Goal: Communication & Community: Ask a question

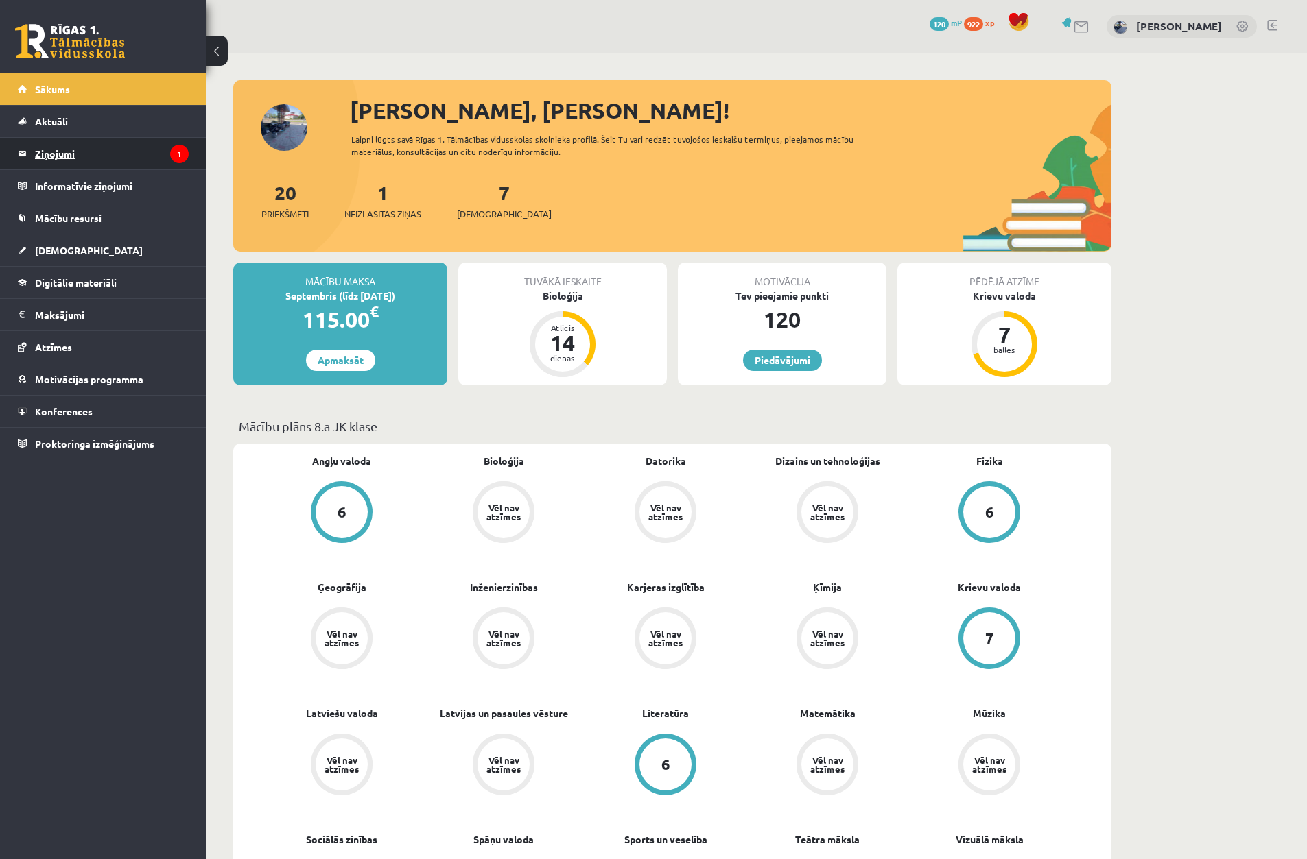
click at [165, 146] on legend "Ziņojumi 1" at bounding box center [112, 154] width 154 height 32
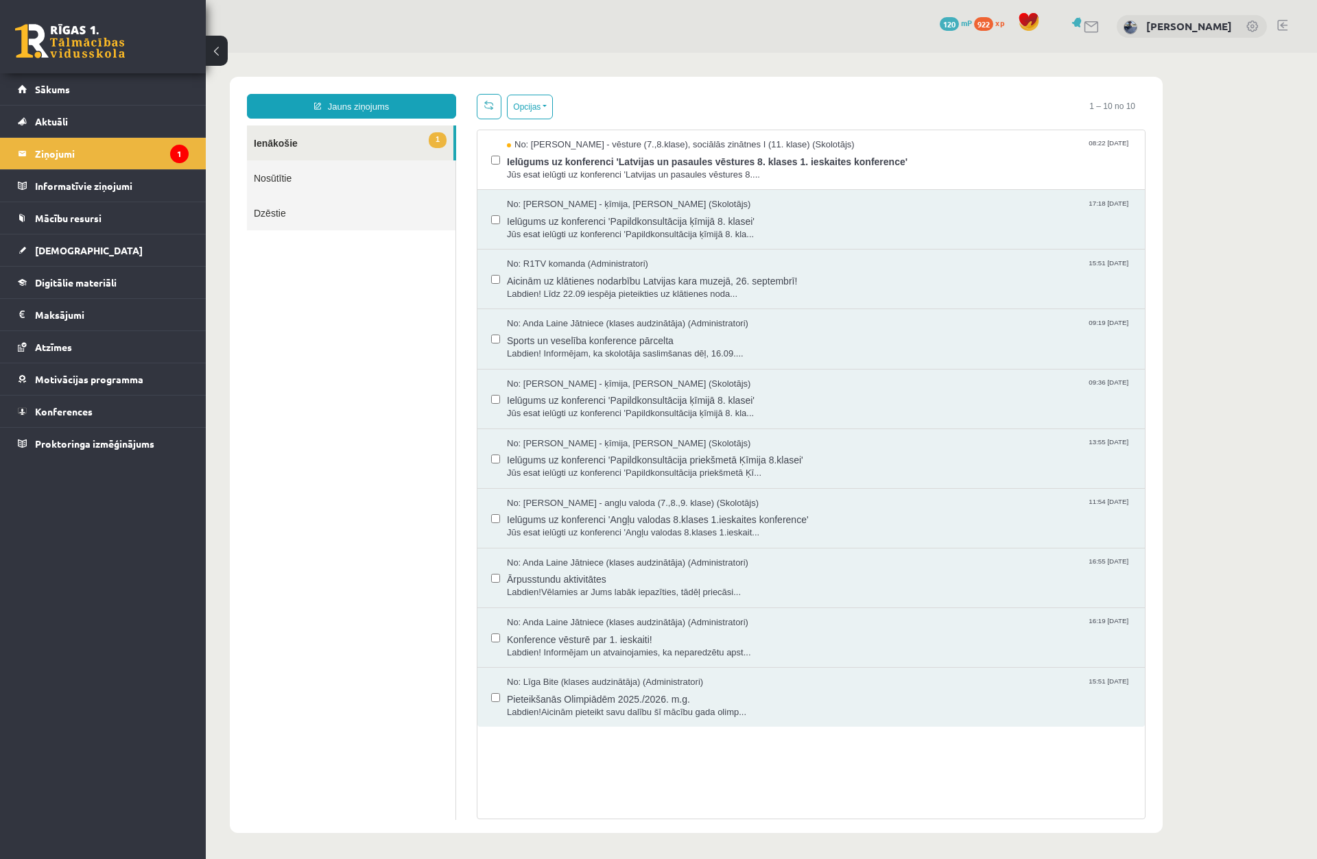
click at [423, 144] on link "1 Ienākošie" at bounding box center [350, 143] width 206 height 35
click at [609, 140] on span "No: [PERSON_NAME] - vēsture (7.,8.klase), sociālās zinātnes I (11. klase) (Skol…" at bounding box center [681, 145] width 348 height 13
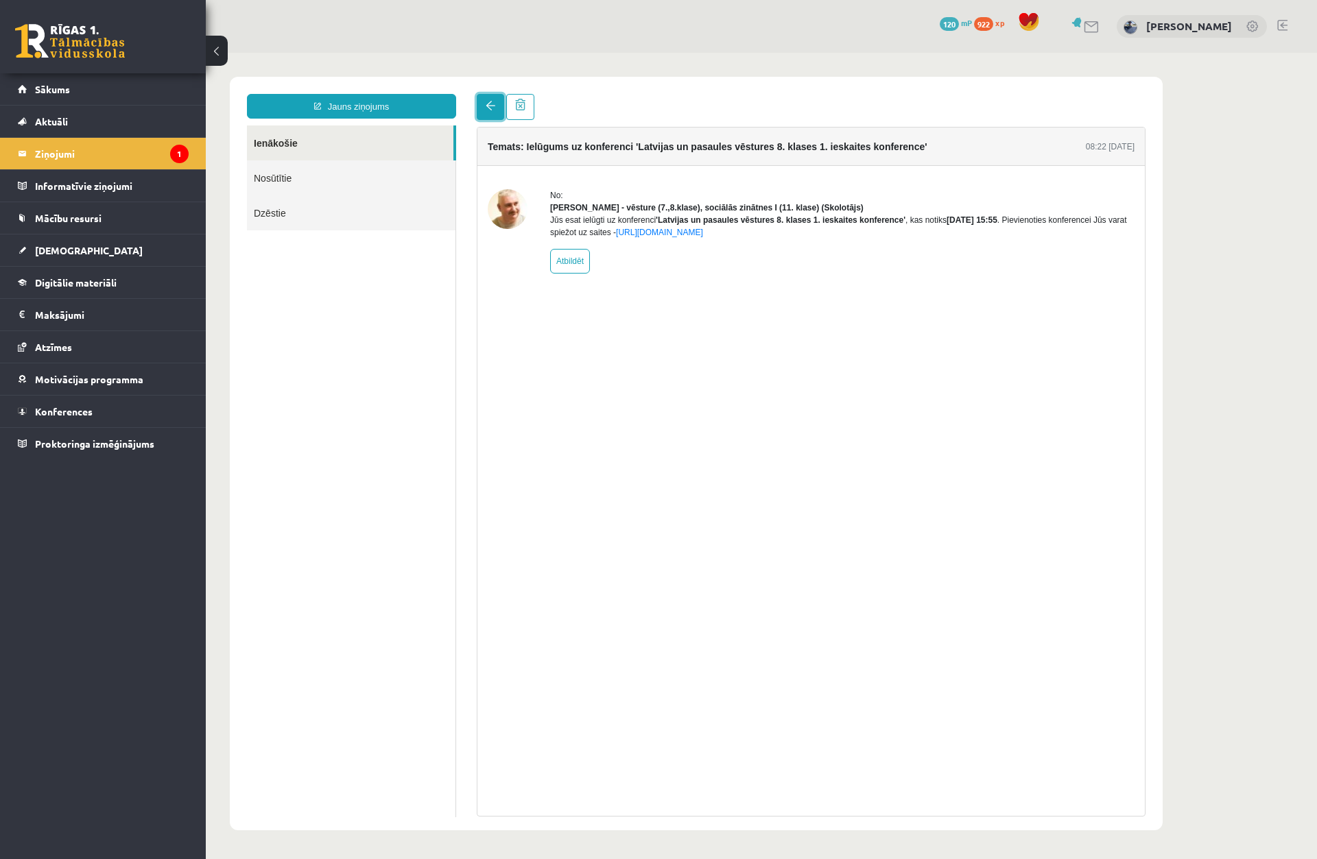
click at [492, 112] on link at bounding box center [490, 107] width 27 height 26
click at [486, 105] on span at bounding box center [491, 106] width 10 height 10
click at [17, 174] on li "Informatīvie ziņojumi 0" at bounding box center [103, 185] width 206 height 33
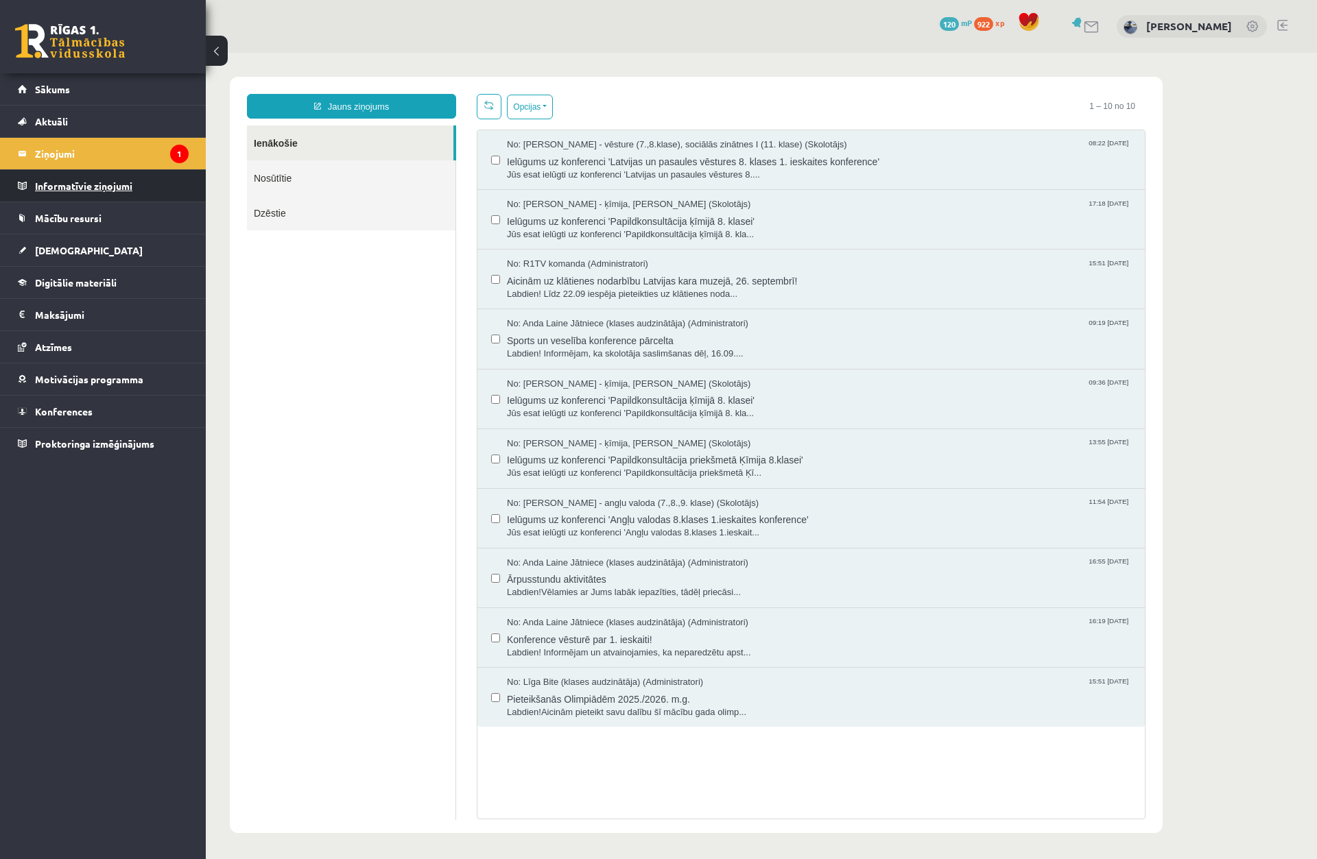
click at [97, 180] on legend "Informatīvie ziņojumi 0" at bounding box center [112, 186] width 154 height 32
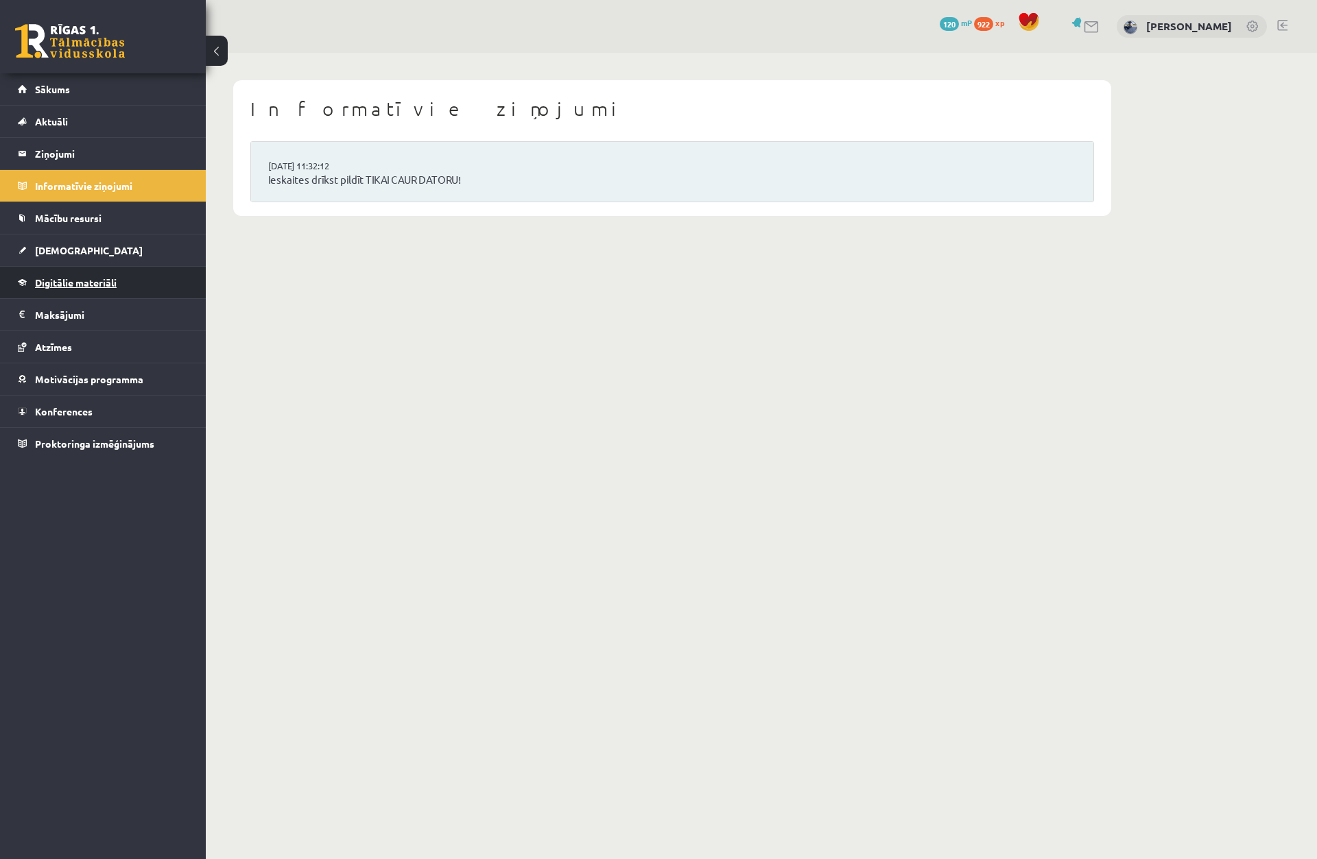
click at [125, 271] on link "Digitālie materiāli" at bounding box center [103, 283] width 171 height 32
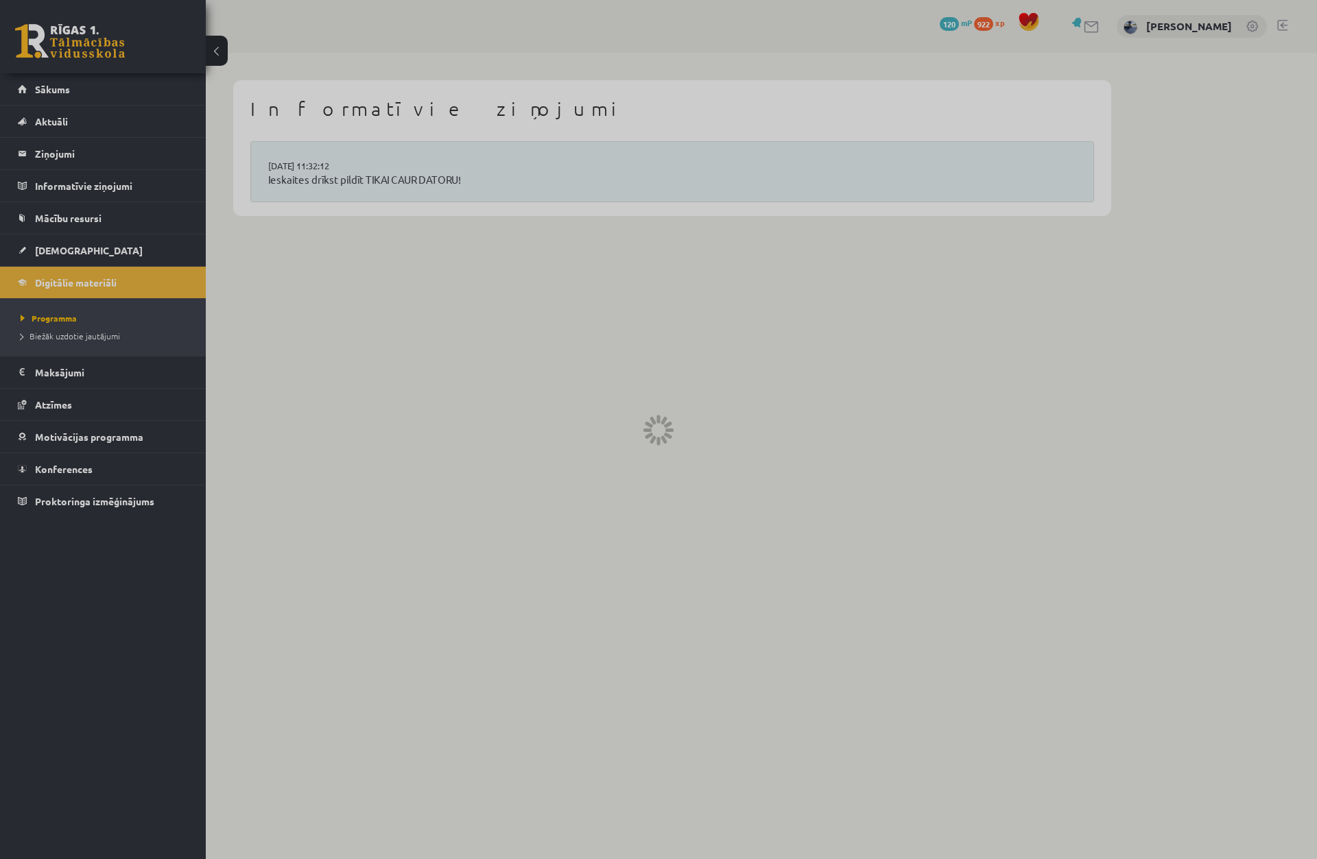
drag, startPoint x: 112, startPoint y: 413, endPoint x: 104, endPoint y: 429, distance: 17.8
click at [102, 433] on div at bounding box center [658, 429] width 1317 height 859
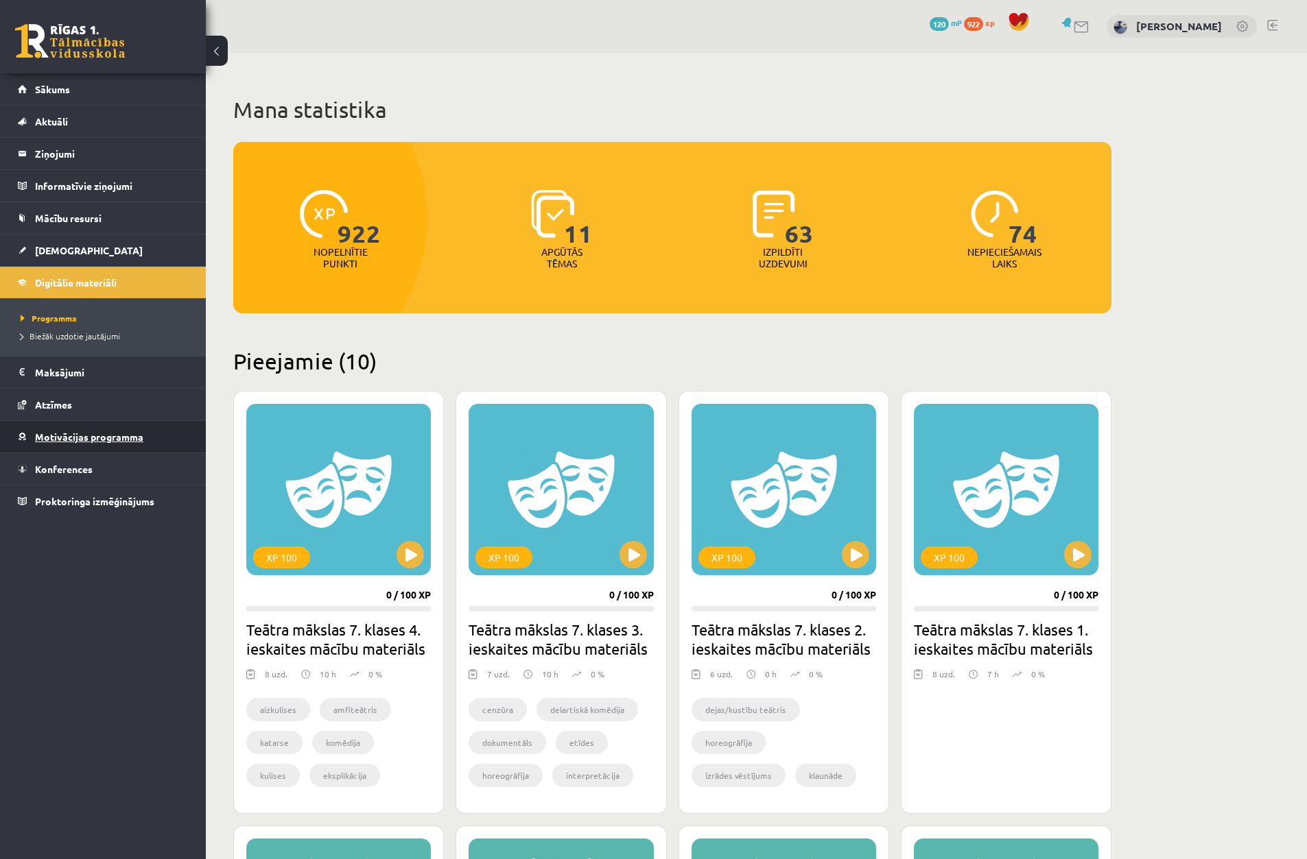
click at [99, 449] on link "Motivācijas programma" at bounding box center [103, 437] width 171 height 32
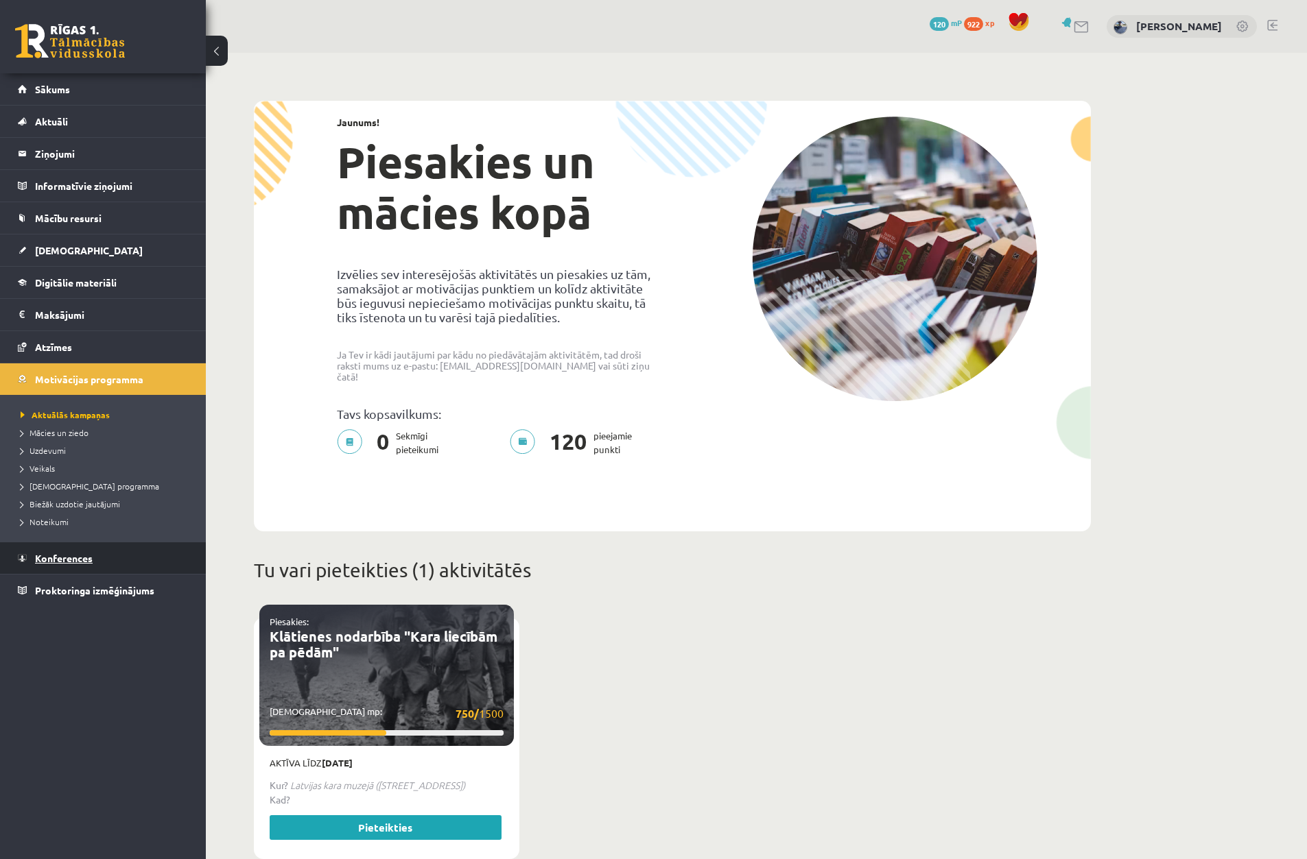
click at [69, 551] on link "Konferences" at bounding box center [103, 559] width 171 height 32
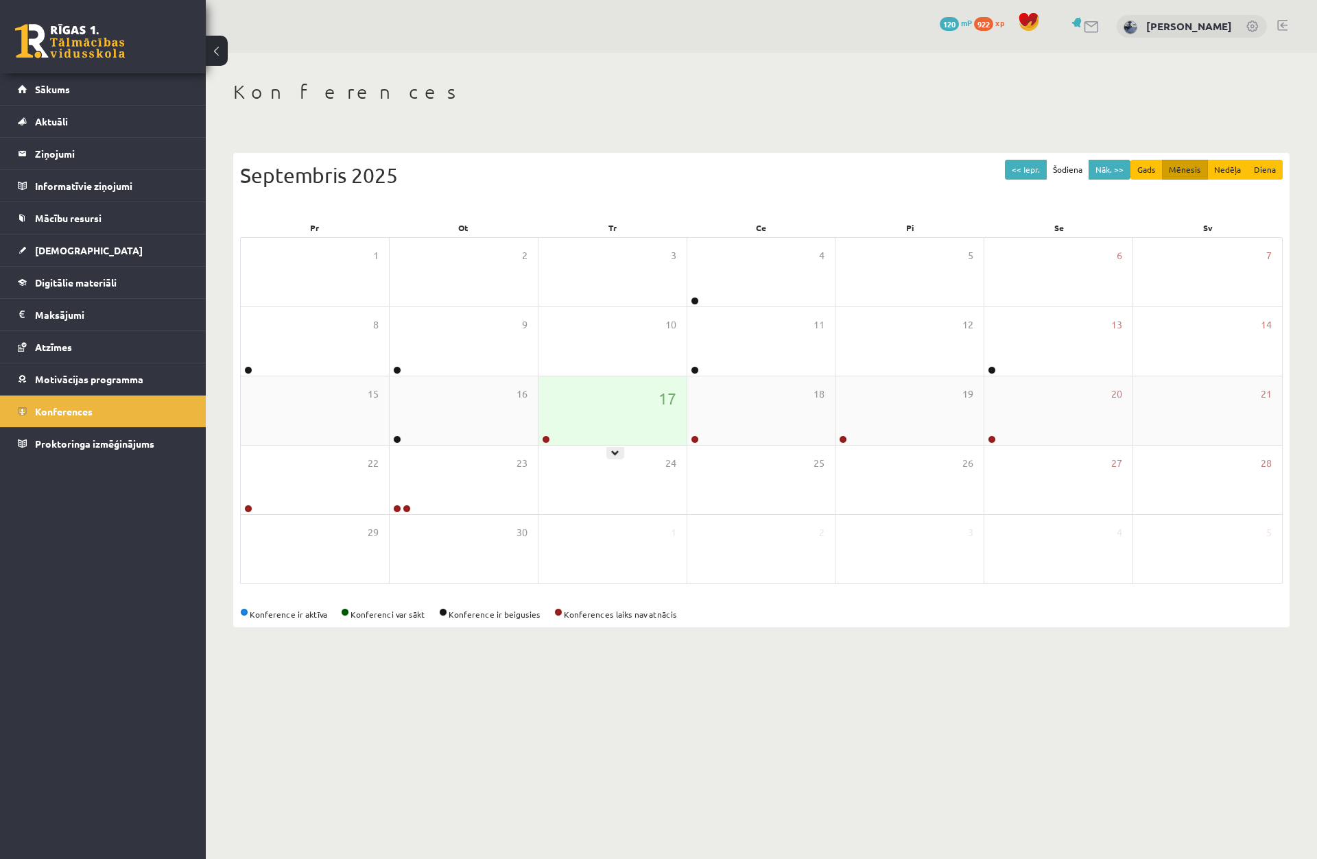
click at [547, 436] on link at bounding box center [546, 440] width 8 height 8
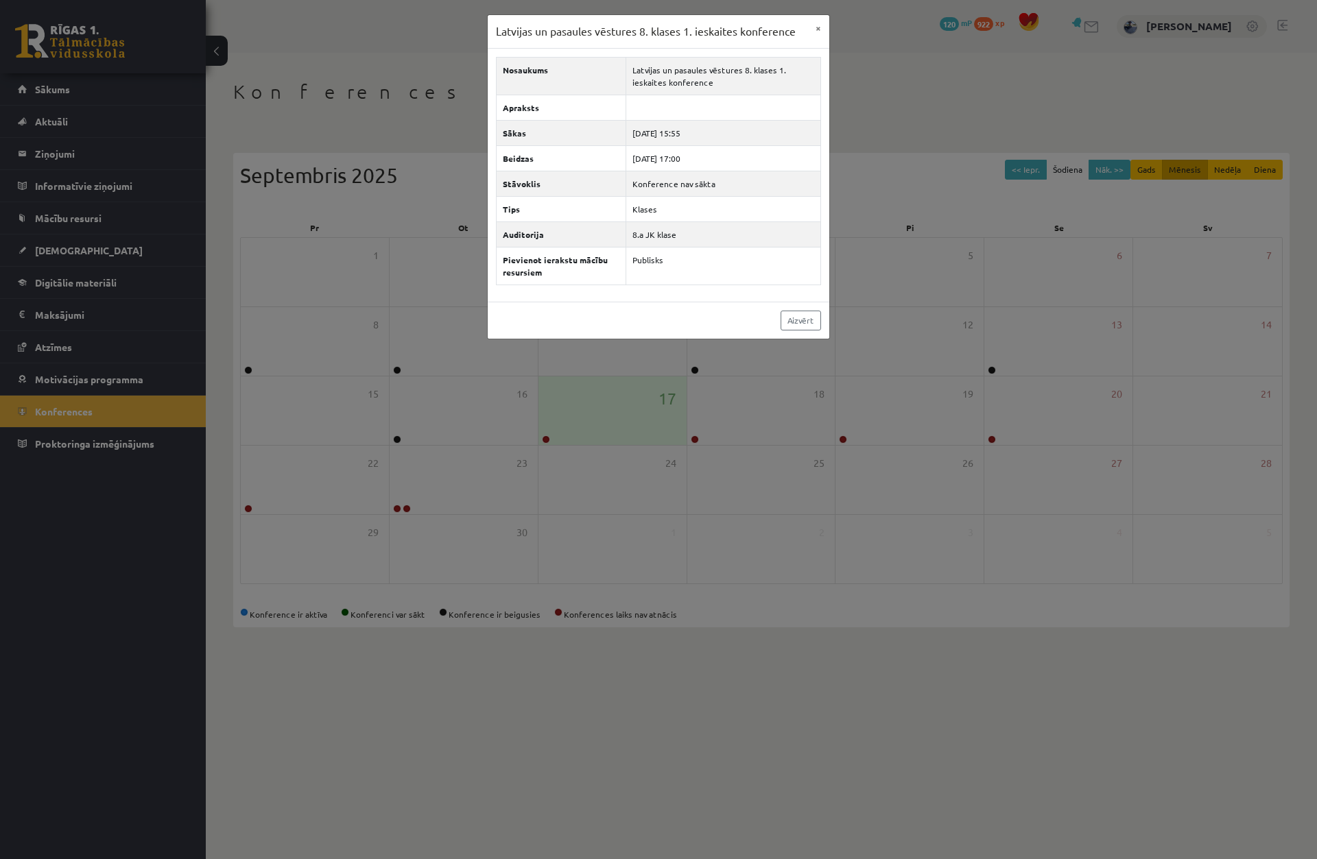
click at [440, 464] on div "Latvijas un pasaules vēstures 8. klases 1. ieskaites konference × Nosaukums Lat…" at bounding box center [658, 429] width 1317 height 859
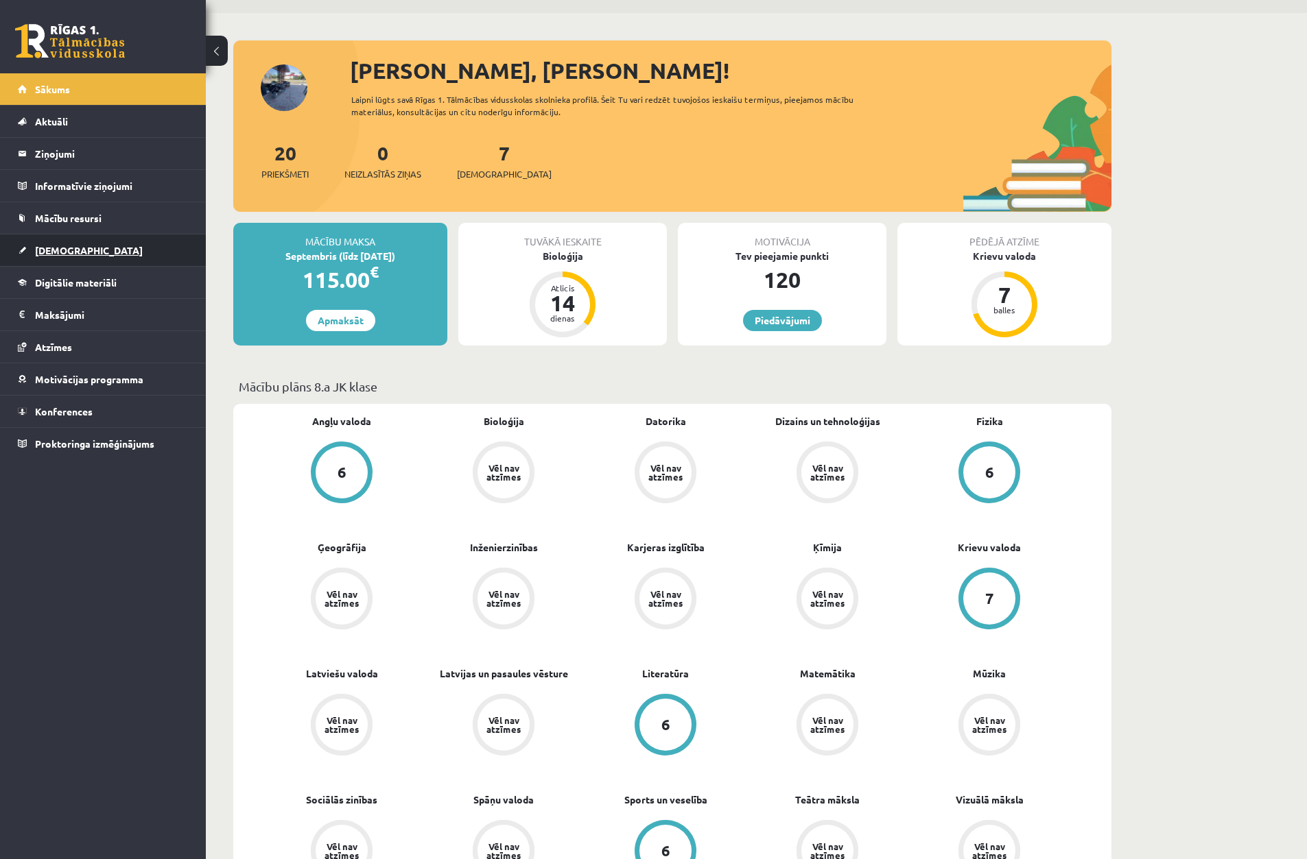
scroll to position [137, 0]
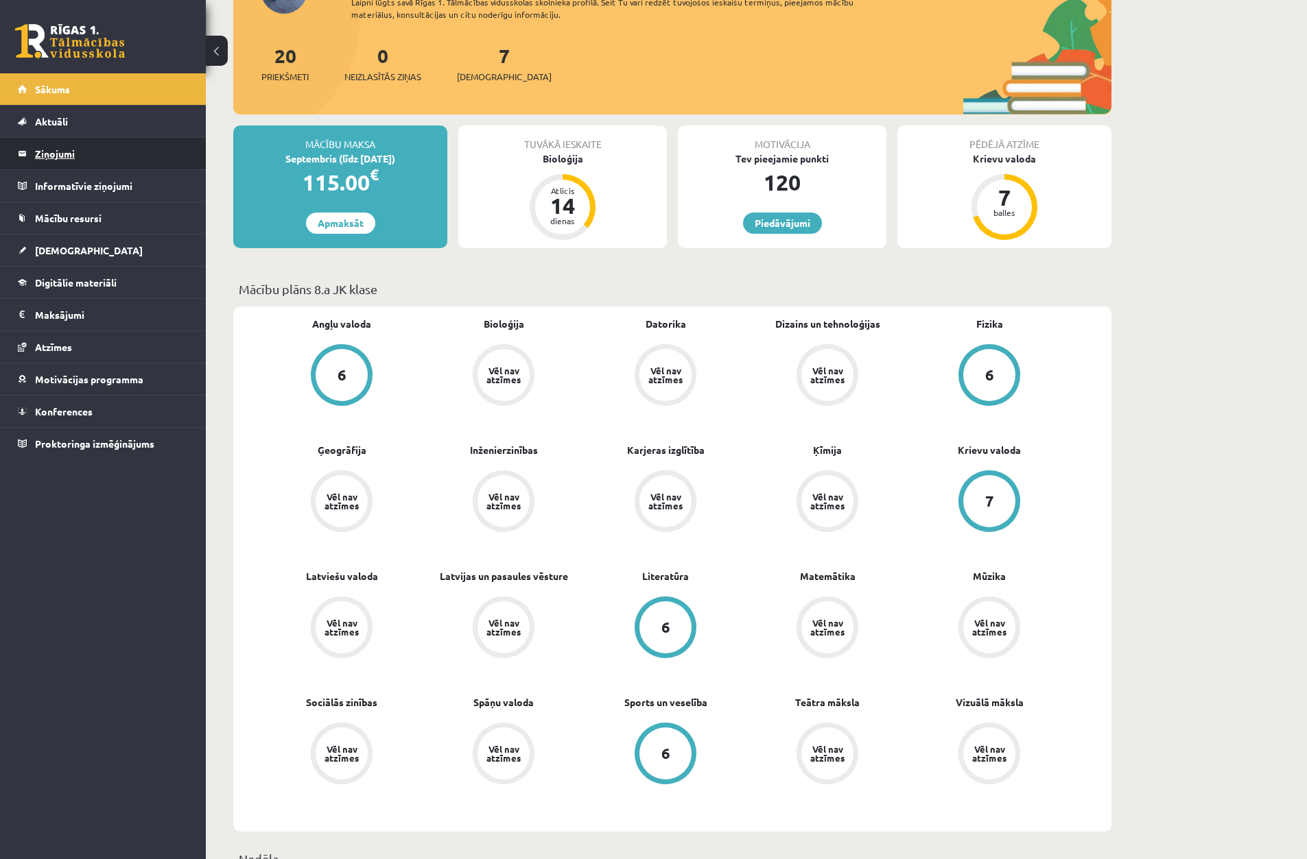
click at [134, 157] on legend "Ziņojumi 0" at bounding box center [112, 154] width 154 height 32
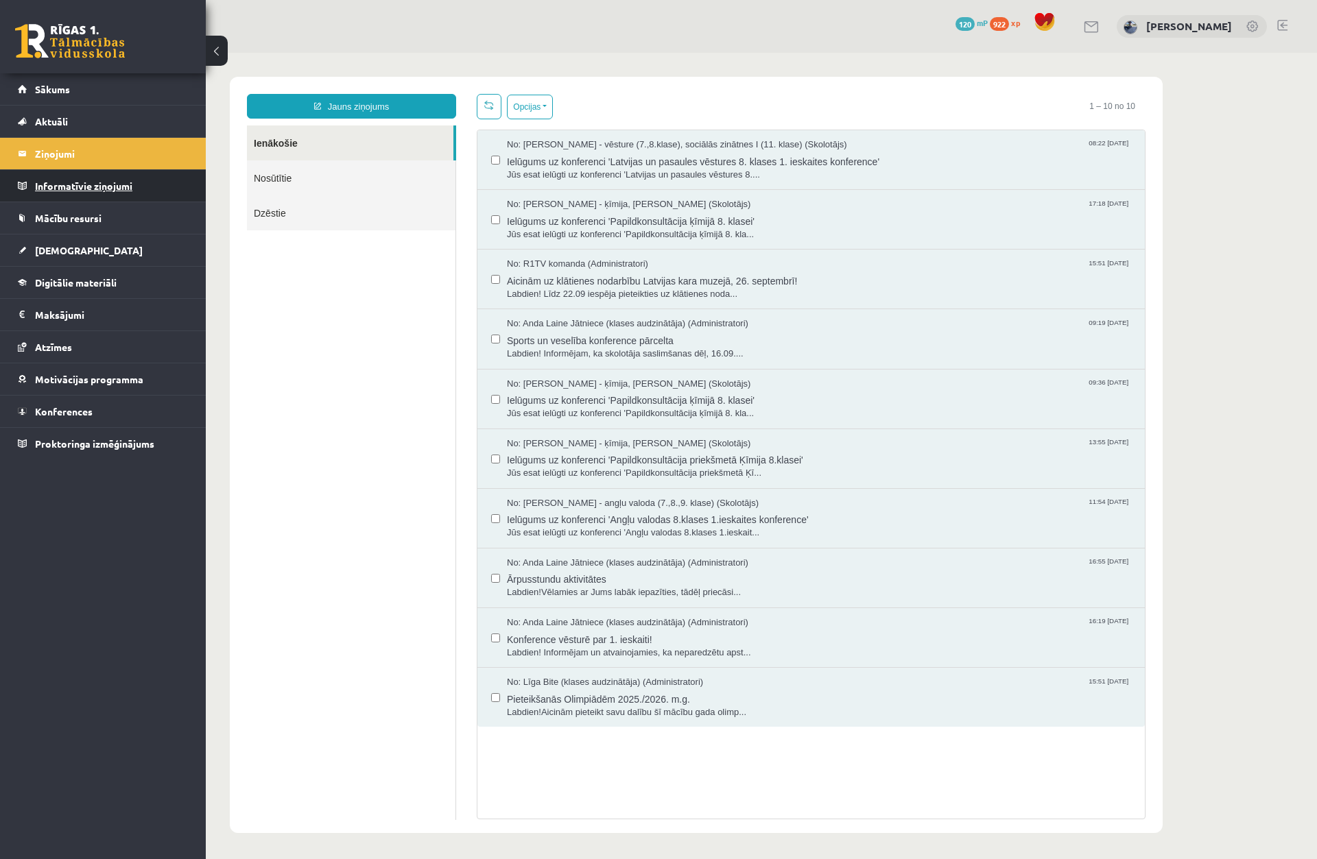
click at [150, 190] on legend "Informatīvie ziņojumi 0" at bounding box center [112, 186] width 154 height 32
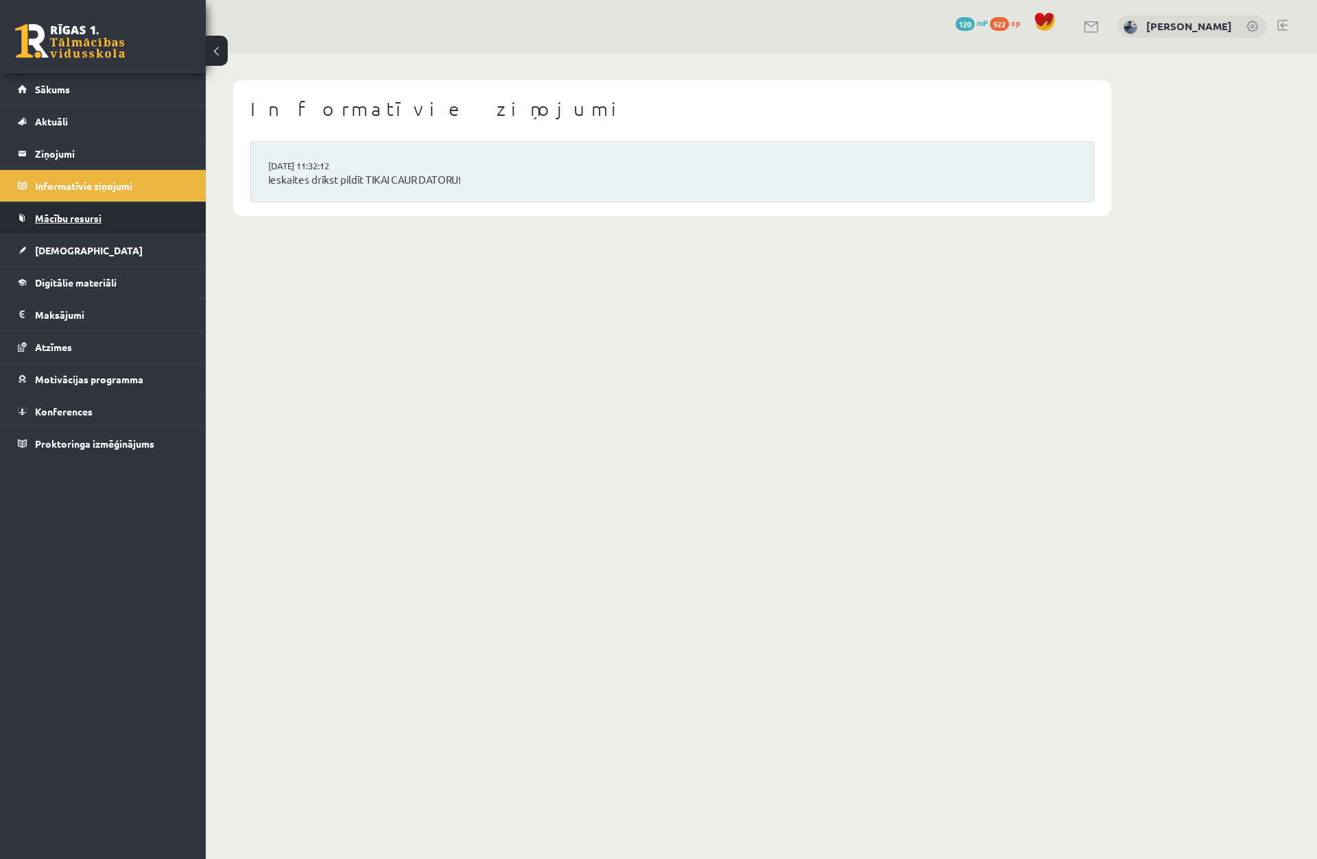
click at [150, 226] on link "Mācību resursi" at bounding box center [103, 218] width 171 height 32
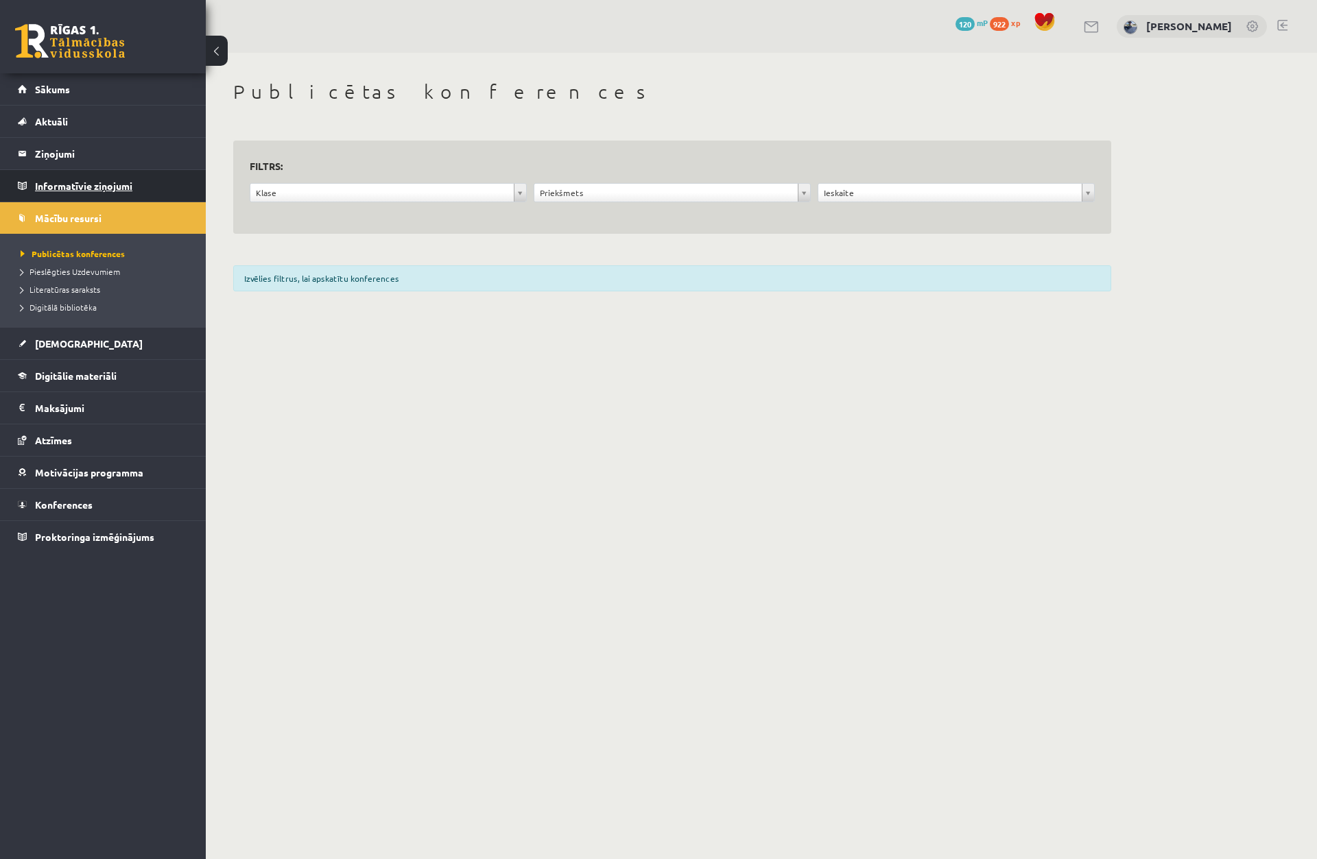
click at [158, 200] on legend "Informatīvie ziņojumi 0" at bounding box center [112, 186] width 154 height 32
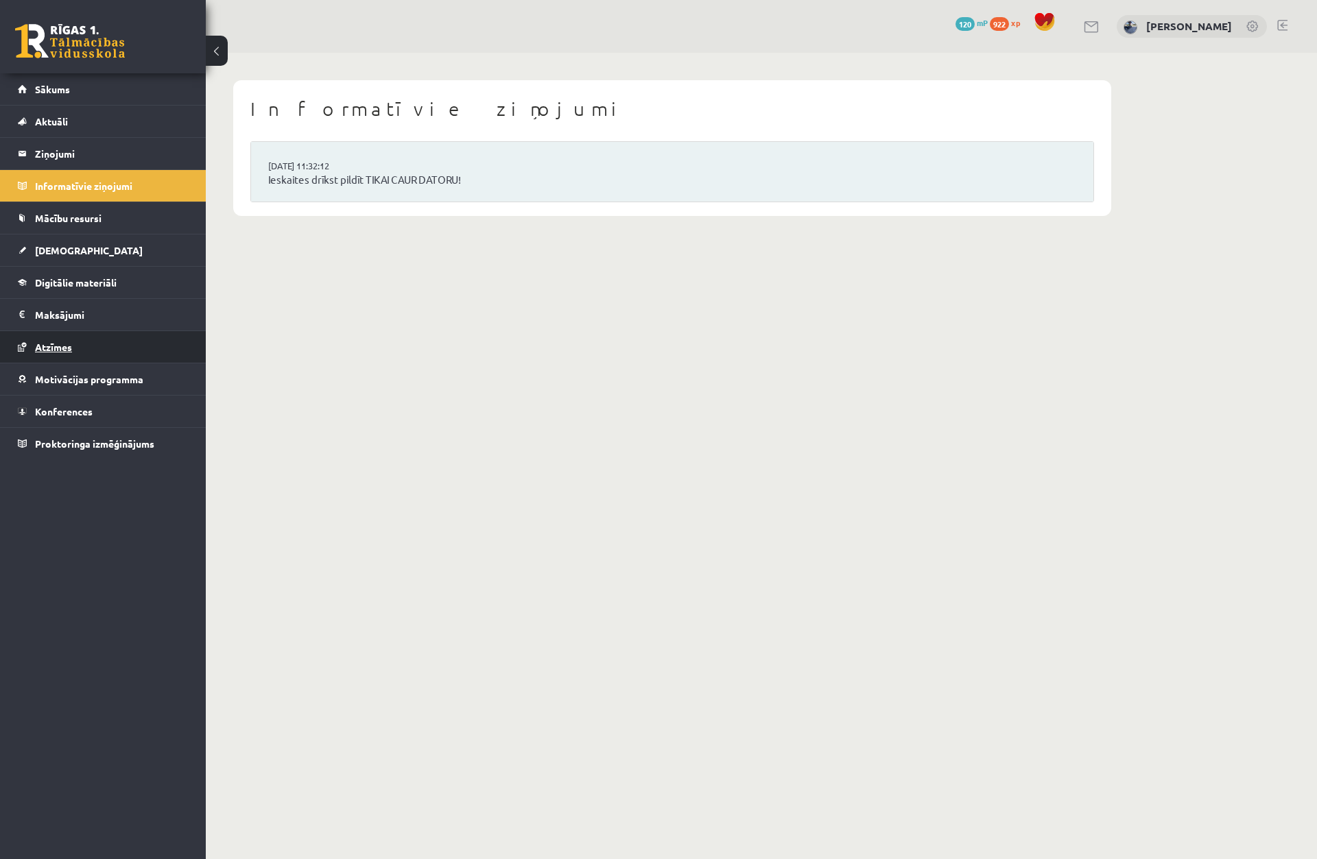
click at [128, 344] on link "Atzīmes" at bounding box center [103, 347] width 171 height 32
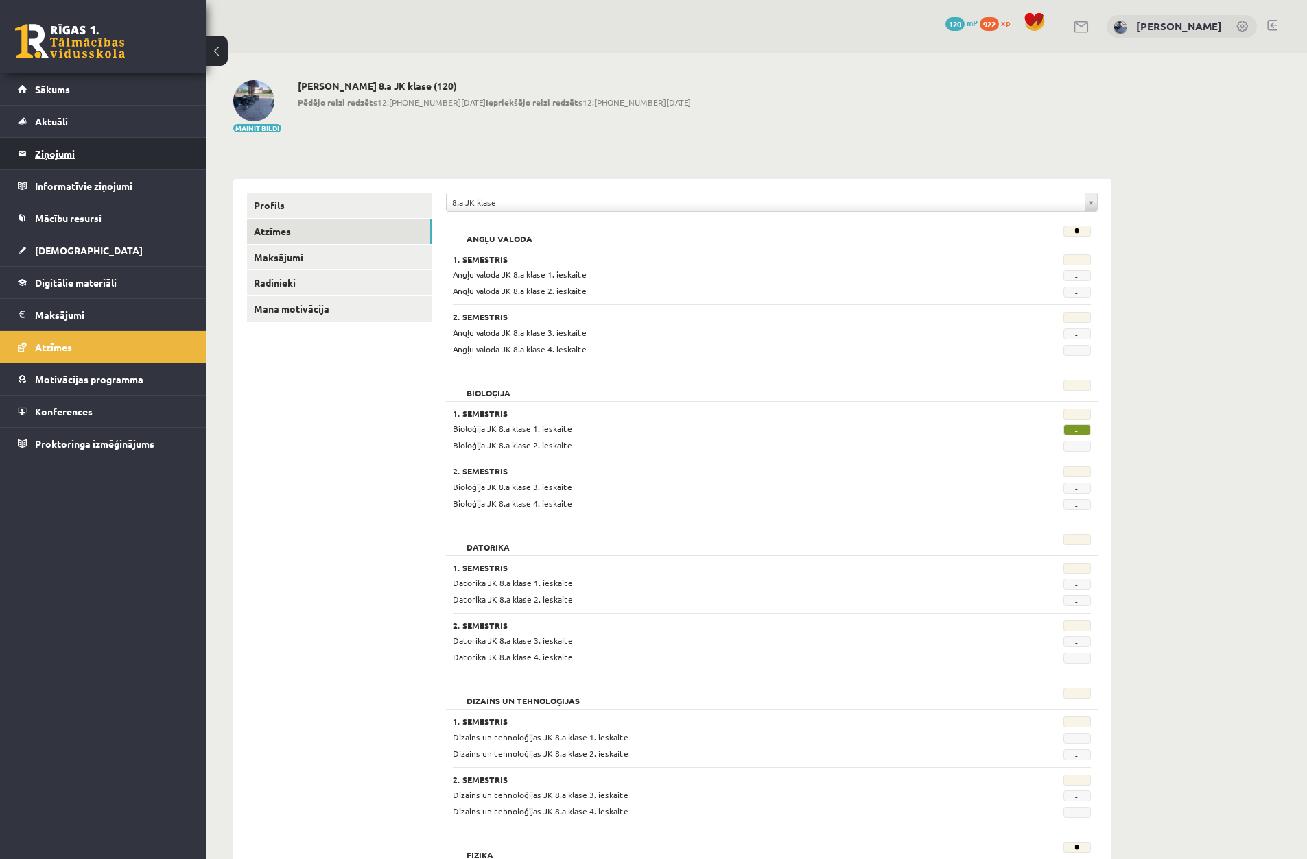
click at [108, 153] on legend "Ziņojumi 0" at bounding box center [112, 154] width 154 height 32
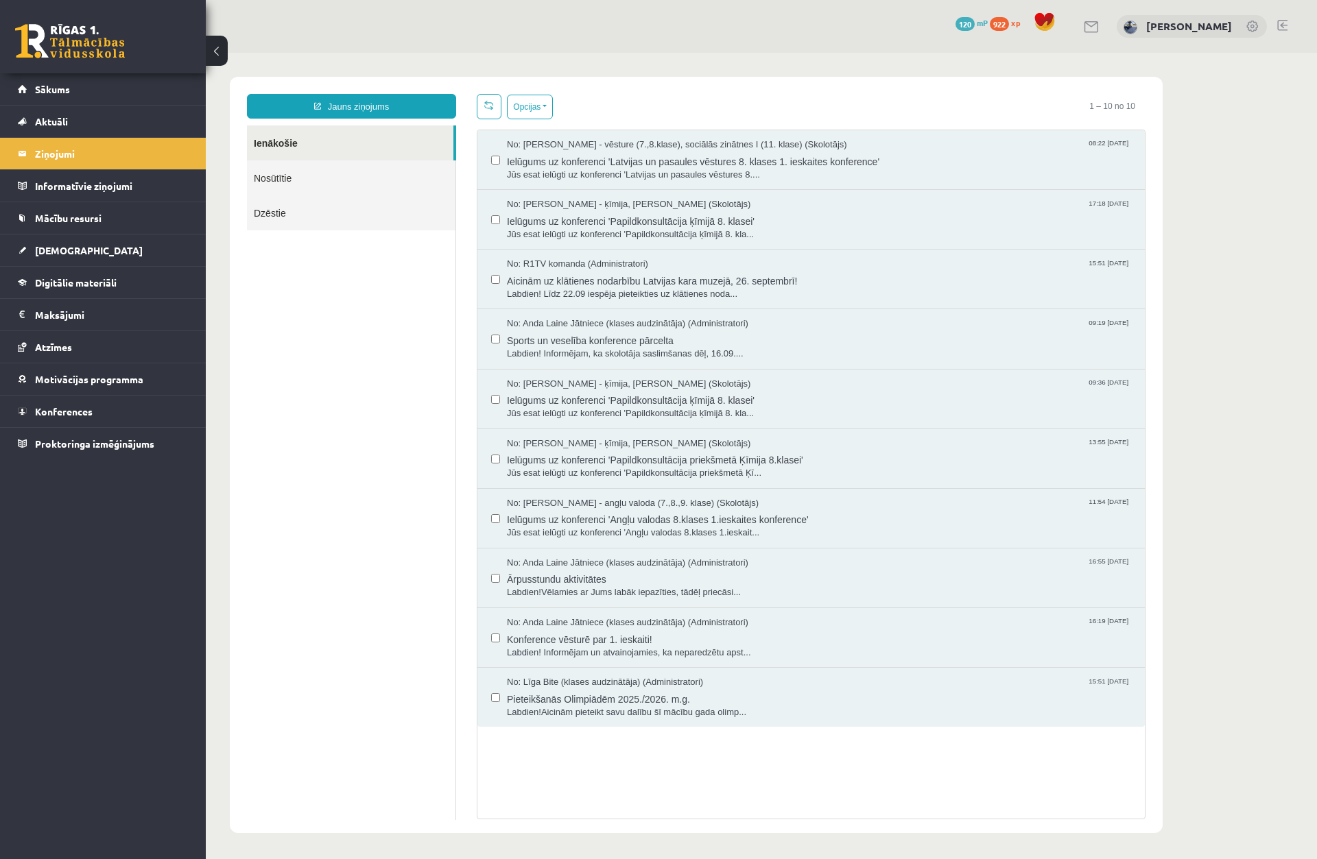
click at [343, 182] on link "Nosūtītie" at bounding box center [351, 177] width 209 height 35
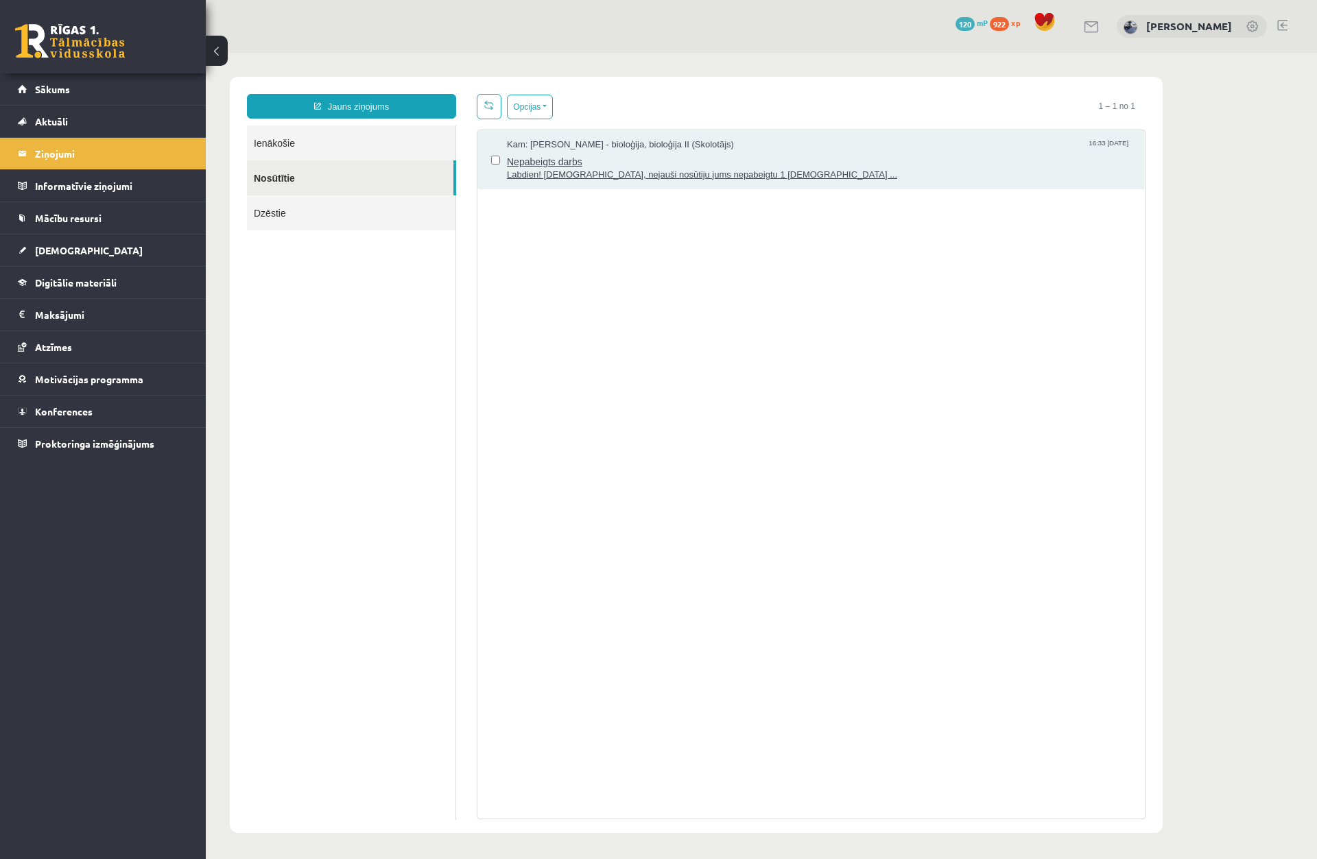
click at [597, 169] on span "Labdien! [DEMOGRAPHIC_DATA], nejauši nosūtiju jums nepabeigtu 1 [DEMOGRAPHIC_DA…" at bounding box center [819, 175] width 624 height 13
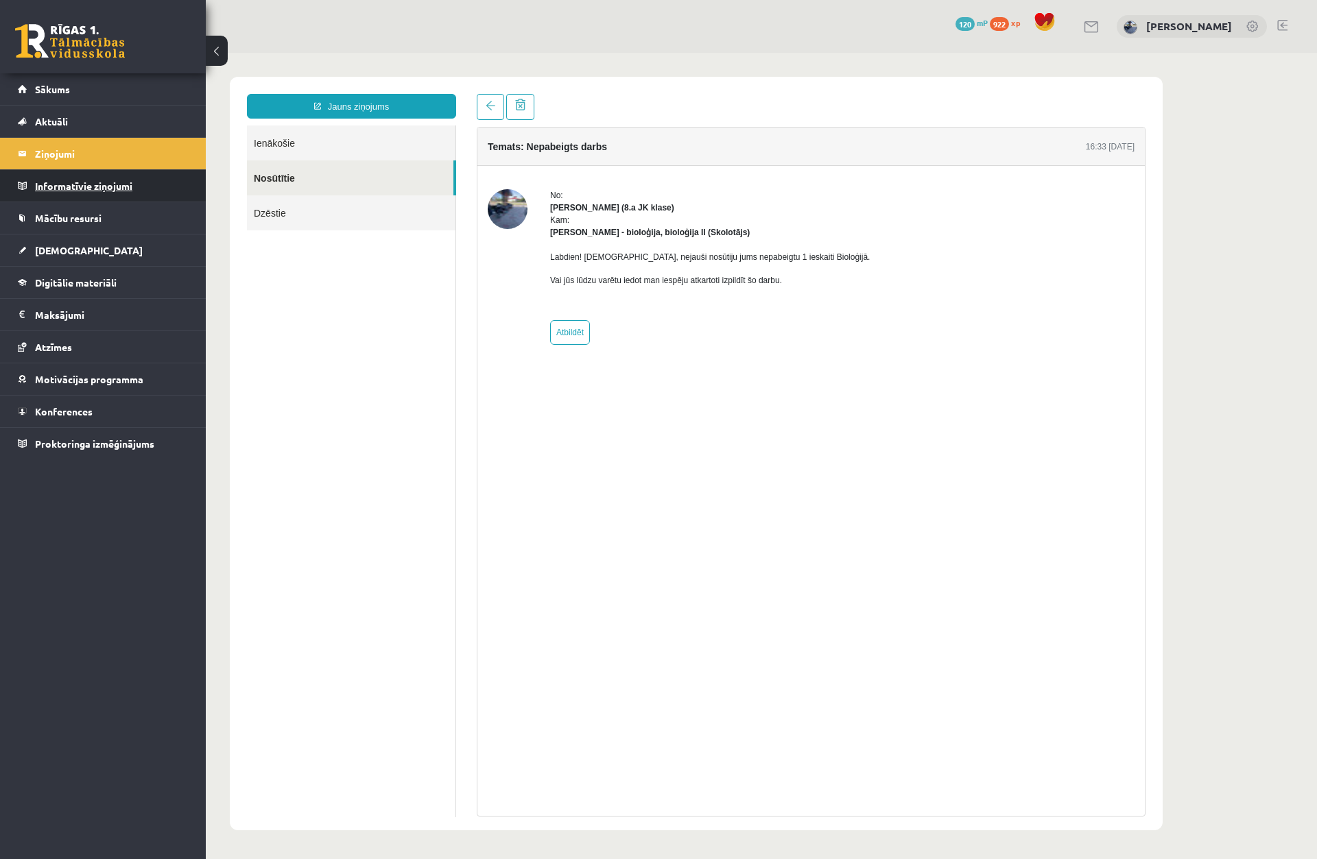
click at [112, 189] on legend "Informatīvie ziņojumi 0" at bounding box center [112, 186] width 154 height 32
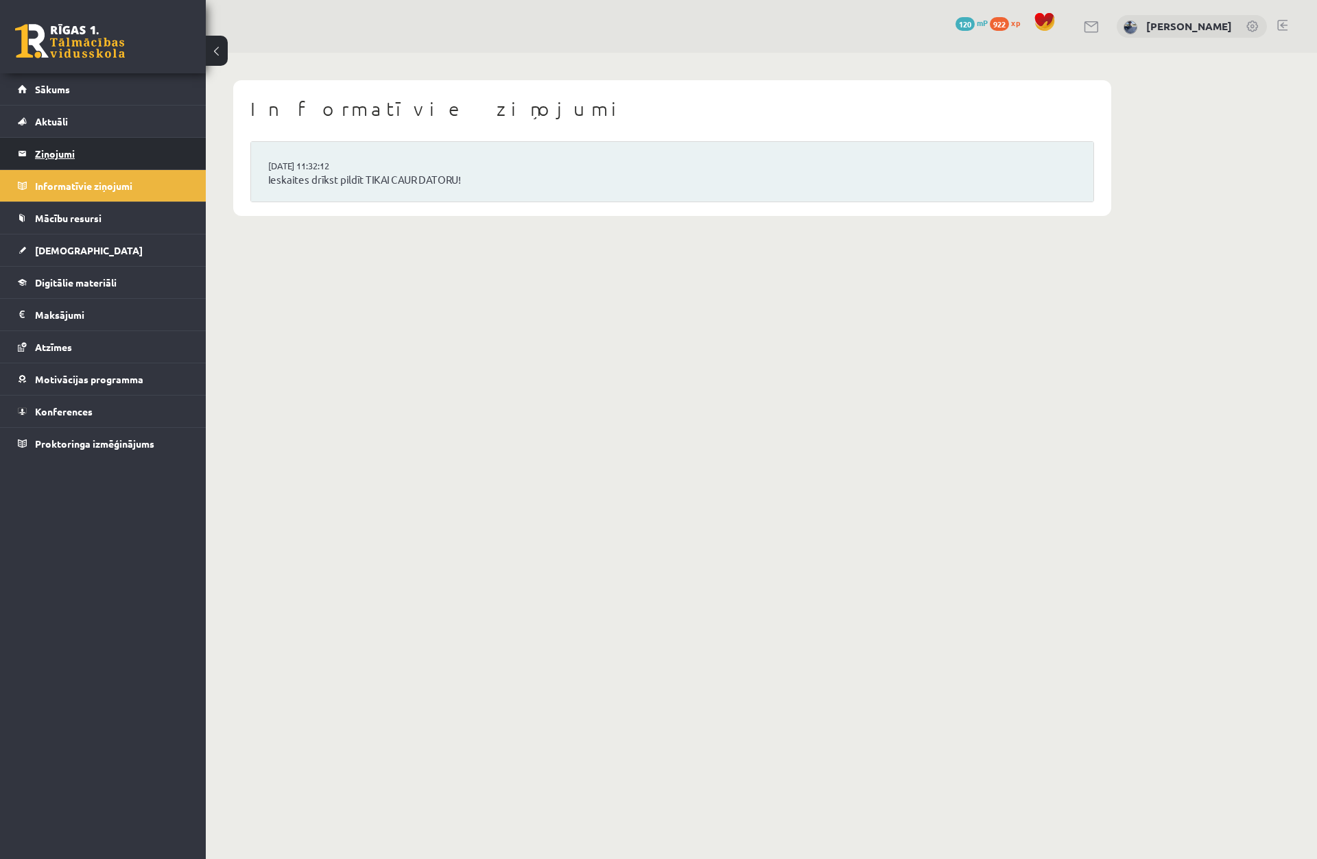
click at [103, 154] on legend "Ziņojumi 0" at bounding box center [112, 154] width 154 height 32
